Goal: Check status: Check status

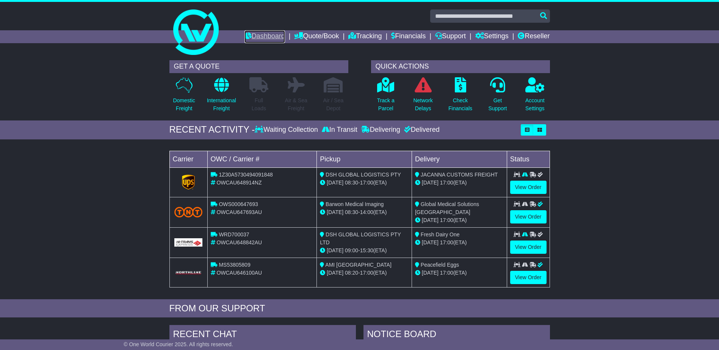
click at [269, 38] on link "Dashboard" at bounding box center [264, 36] width 41 height 13
click at [538, 217] on link "View Order" at bounding box center [528, 216] width 36 height 13
